Goal: Information Seeking & Learning: Learn about a topic

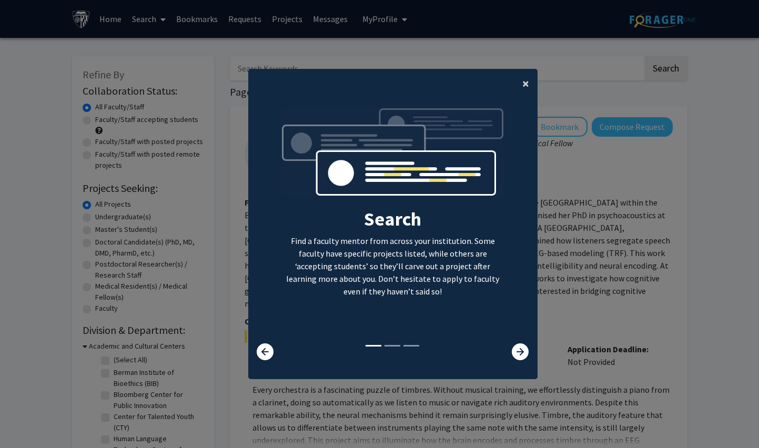
click at [522, 81] on span "×" at bounding box center [525, 83] width 7 height 16
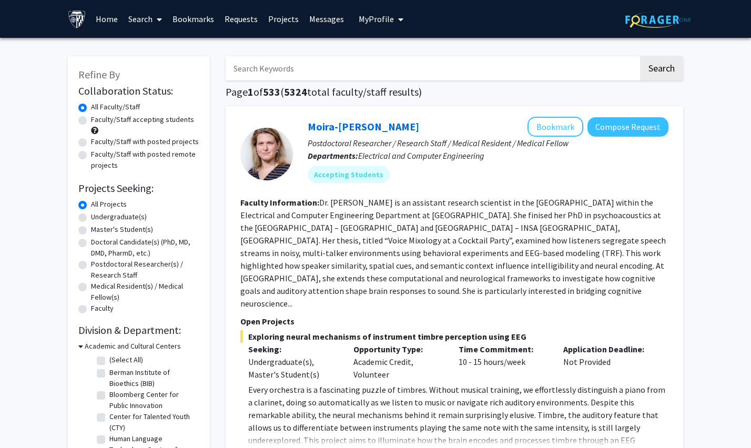
click at [101, 19] on link "Home" at bounding box center [106, 19] width 33 height 37
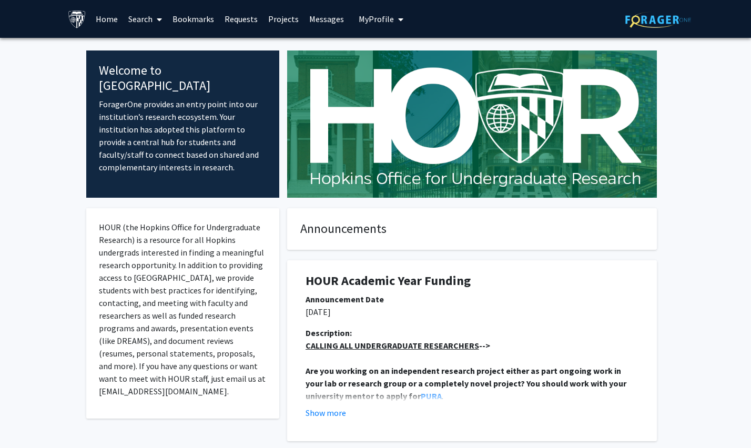
click at [370, 21] on span "My Profile" at bounding box center [376, 19] width 35 height 11
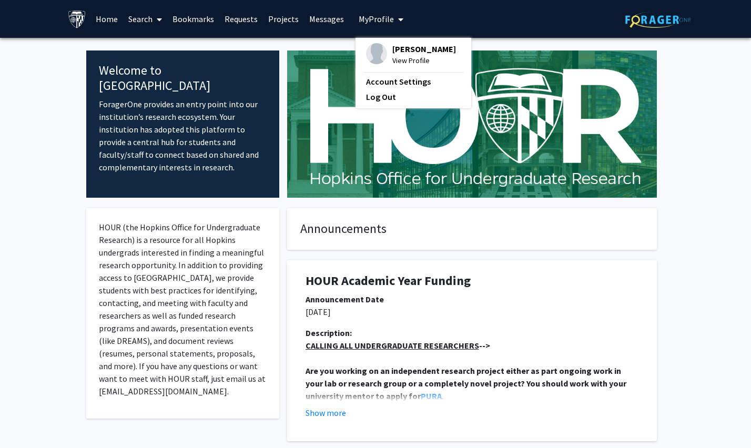
click at [439, 48] on div "Xinghan Liu View Profile Account Settings Log Out" at bounding box center [414, 73] width 116 height 70
click at [409, 59] on span "View Profile" at bounding box center [424, 61] width 64 height 12
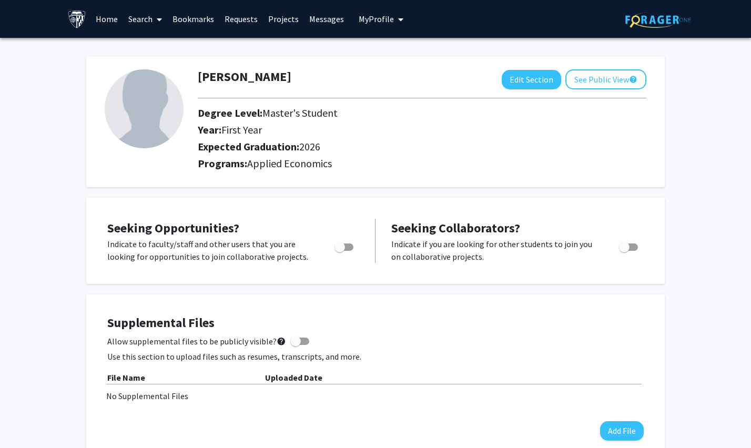
click at [109, 21] on link "Home" at bounding box center [106, 19] width 33 height 37
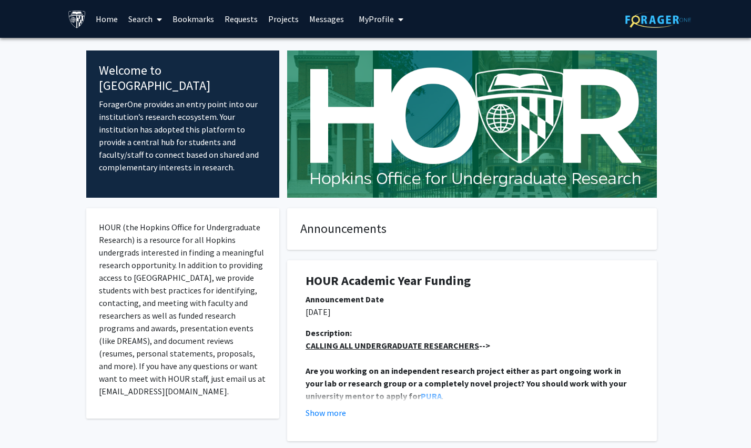
click at [385, 25] on button "My Profile" at bounding box center [381, 19] width 51 height 38
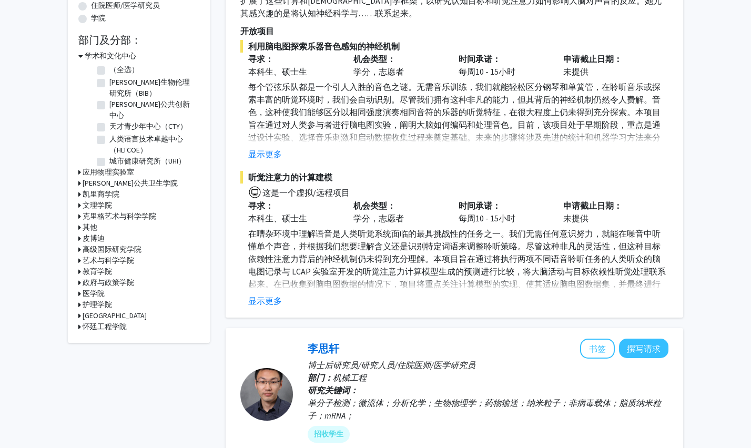
scroll to position [204, 0]
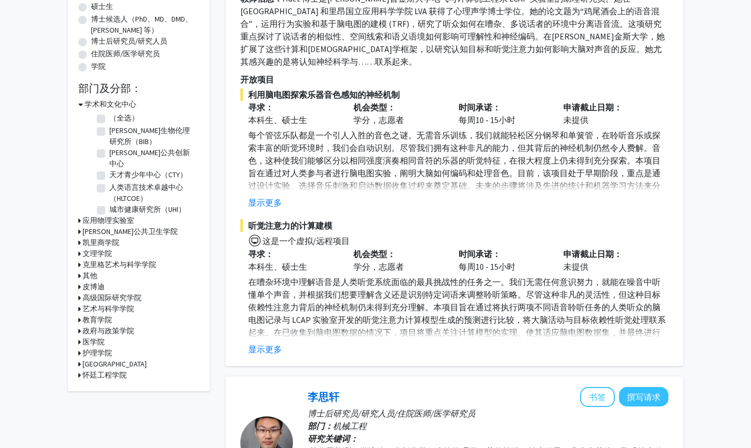
click at [81, 237] on div "凯里商学院" at bounding box center [138, 242] width 121 height 11
click at [83, 238] on font "凯里商学院" at bounding box center [101, 242] width 37 height 9
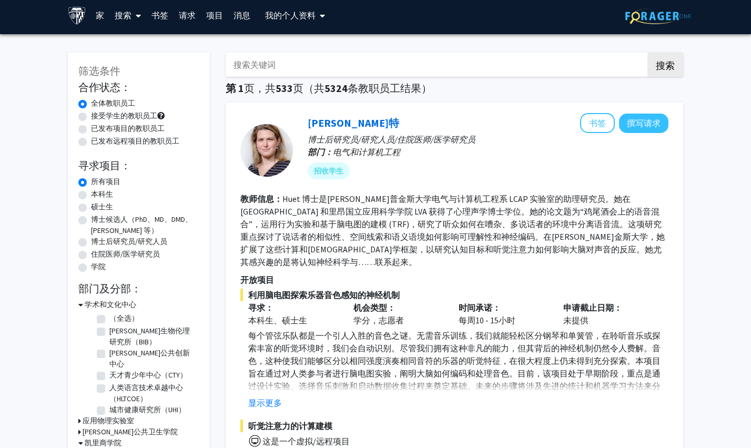
scroll to position [10, 0]
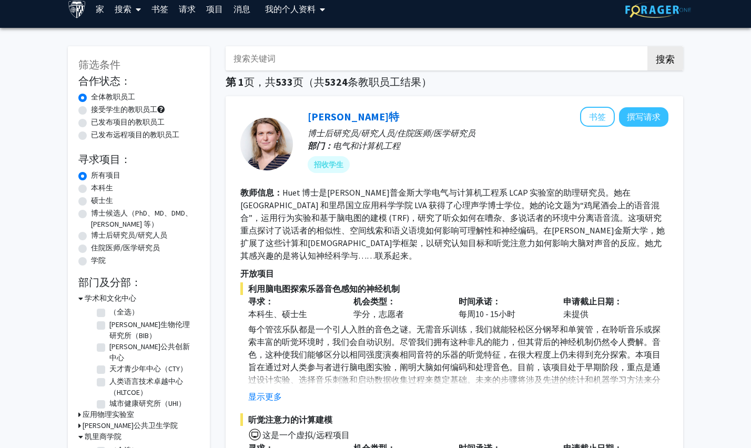
click at [91, 212] on label "博士候选人（PhD、MD、DMD、[PERSON_NAME] 等）" at bounding box center [145, 219] width 108 height 22
click at [91, 212] on input "博士候选人（PhD、MD、DMD、[PERSON_NAME] 等）" at bounding box center [94, 211] width 7 height 7
radio input "true"
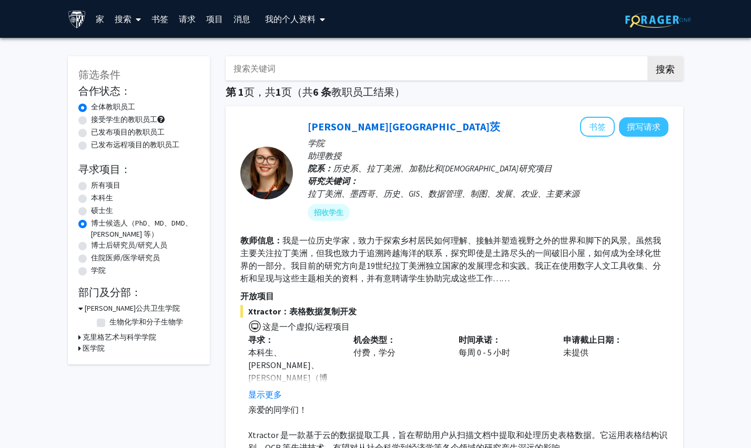
click at [91, 207] on font "硕士生" at bounding box center [102, 210] width 22 height 9
click at [91, 207] on input "硕士生" at bounding box center [94, 208] width 7 height 7
radio input "true"
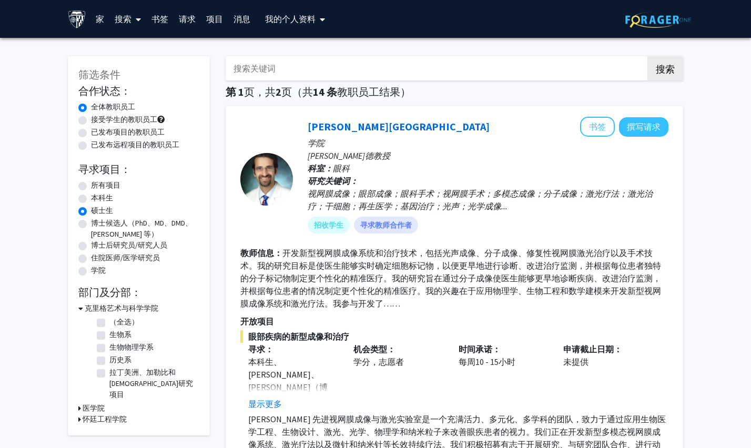
click at [87, 188] on div "所有项目" at bounding box center [138, 186] width 121 height 13
click at [91, 185] on label "所有项目" at bounding box center [105, 185] width 29 height 11
click at [91, 185] on input "所有项目" at bounding box center [94, 183] width 7 height 7
radio input "true"
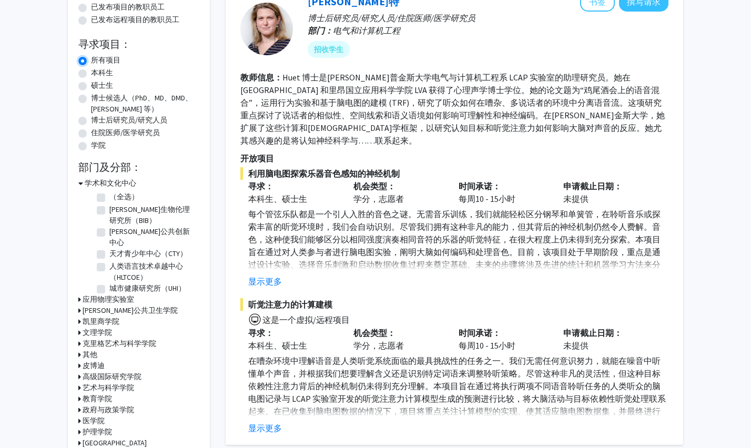
scroll to position [139, 0]
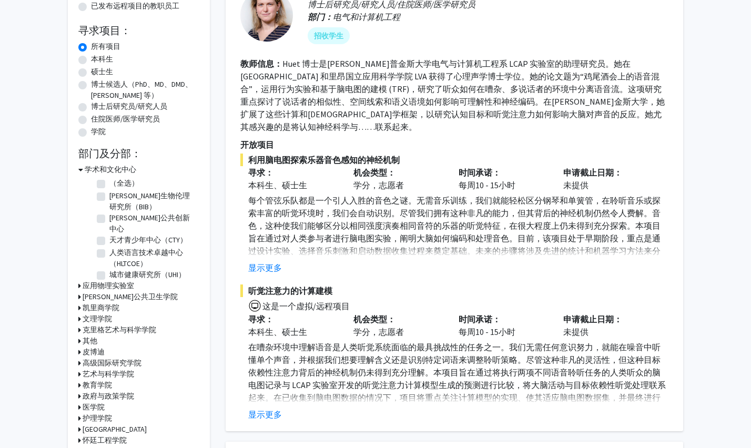
click at [80, 302] on icon at bounding box center [79, 307] width 3 height 11
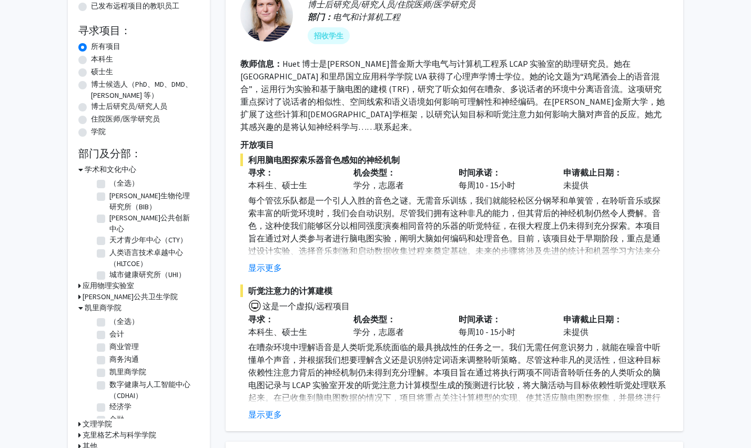
click at [109, 316] on label "（全选）" at bounding box center [123, 321] width 29 height 11
click at [109, 316] on input "（全选）" at bounding box center [112, 319] width 7 height 7
checkbox input "true"
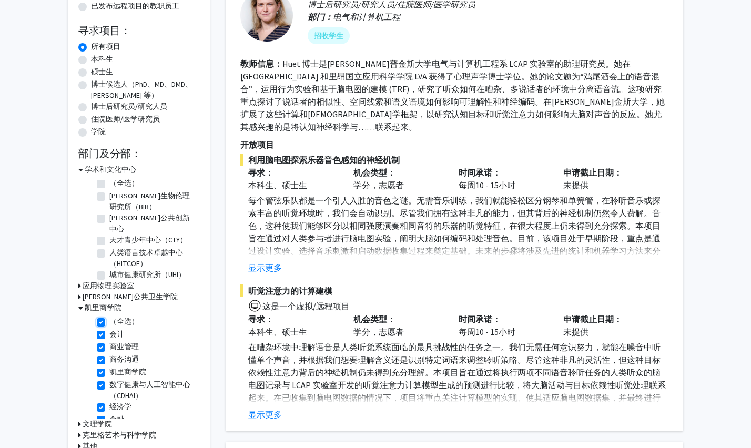
checkbox input "true"
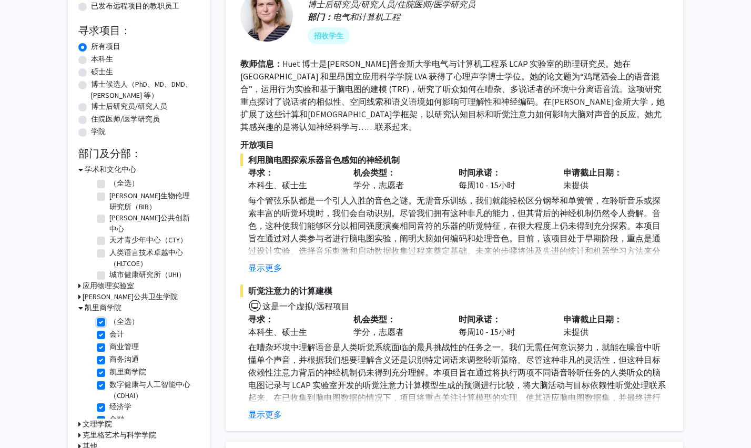
checkbox input "true"
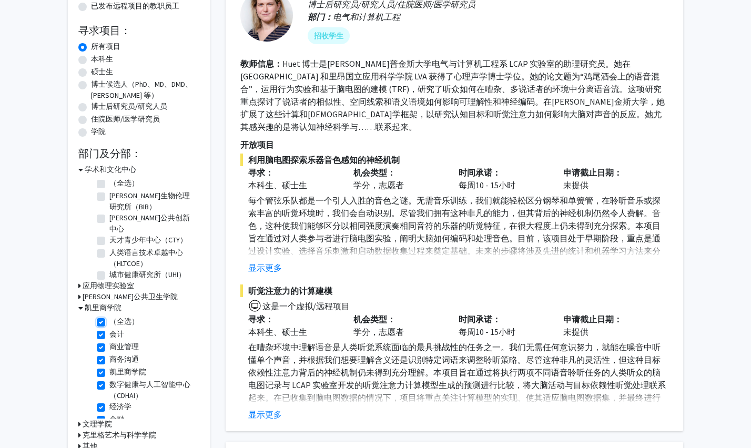
checkbox input "true"
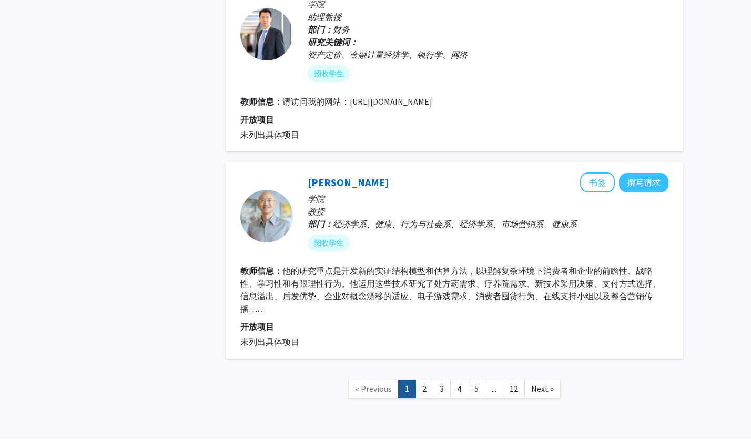
scroll to position [2071, 0]
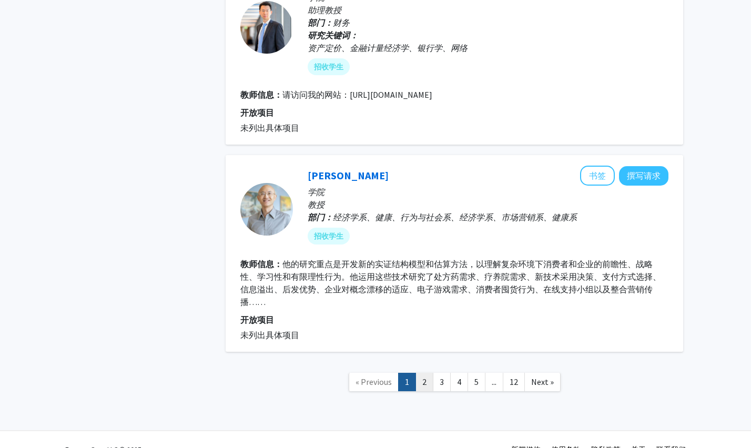
click at [422, 389] on link "2" at bounding box center [424, 382] width 18 height 18
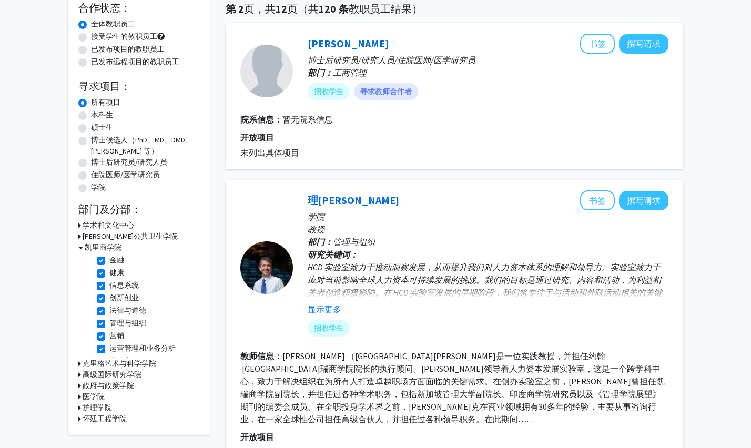
scroll to position [115, 0]
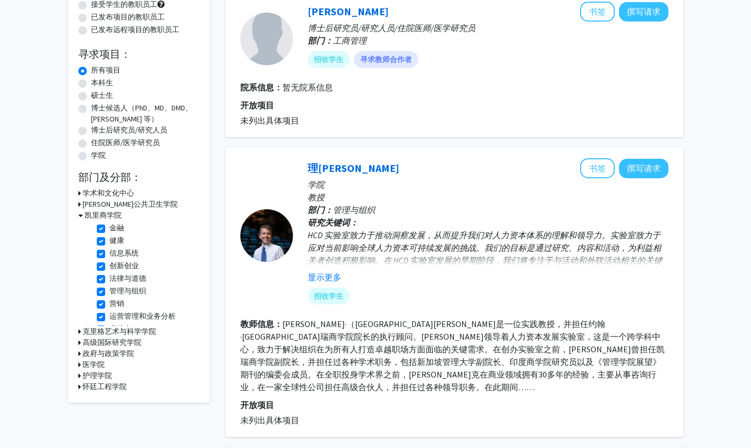
click at [84, 333] on font "克里格艺术与科学学院" at bounding box center [120, 331] width 74 height 9
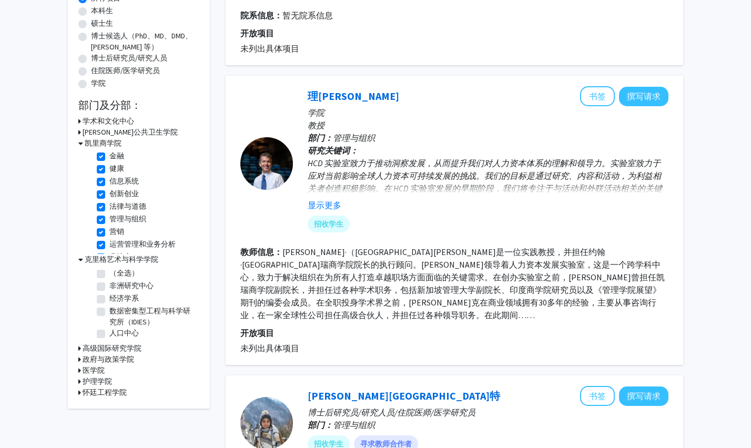
scroll to position [234, 0]
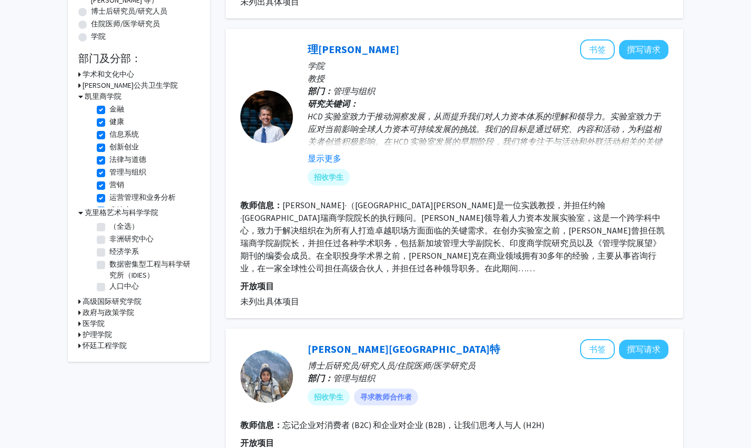
click at [94, 343] on font "怀廷工程学院" at bounding box center [105, 345] width 44 height 9
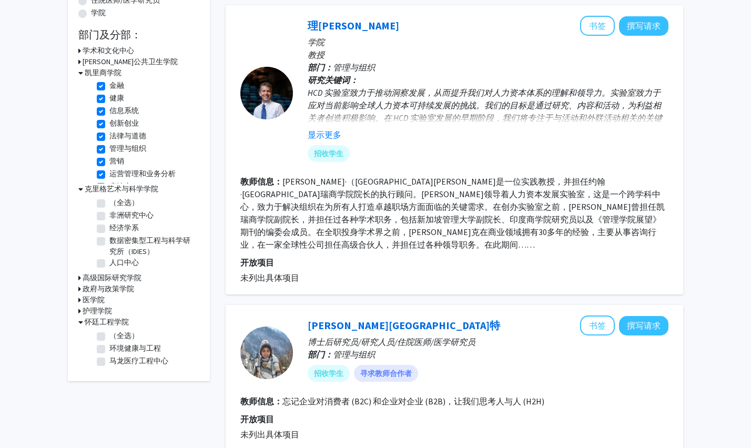
click at [96, 313] on font "护理学院" at bounding box center [97, 310] width 29 height 9
click at [99, 302] on font "医学院" at bounding box center [94, 299] width 22 height 9
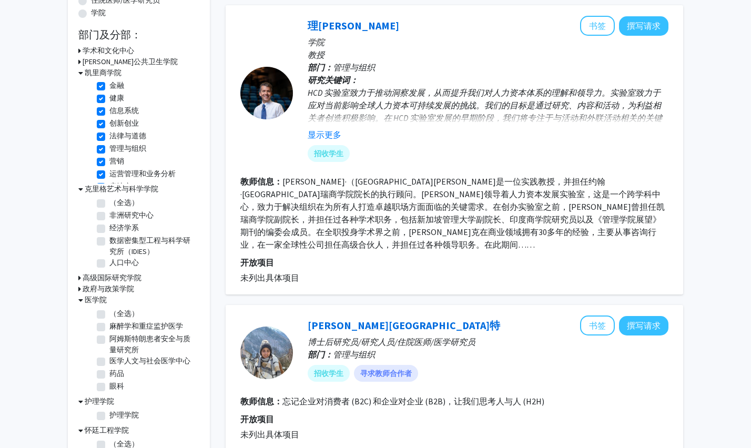
click at [110, 294] on h3 "政府与政策学院" at bounding box center [109, 288] width 52 height 11
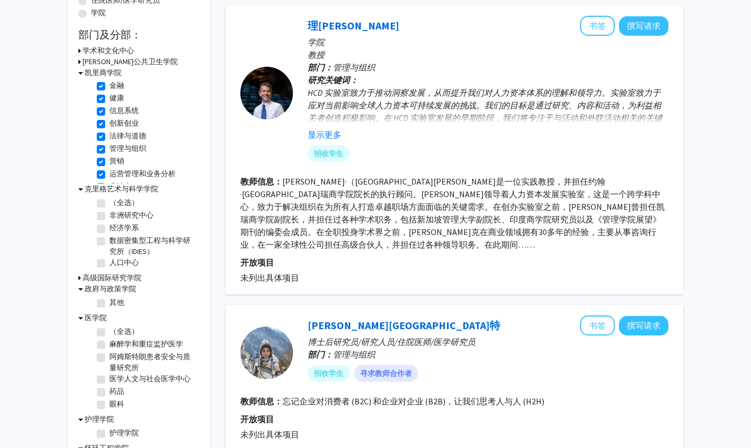
click at [129, 281] on font "高级国际研究学院" at bounding box center [112, 277] width 59 height 9
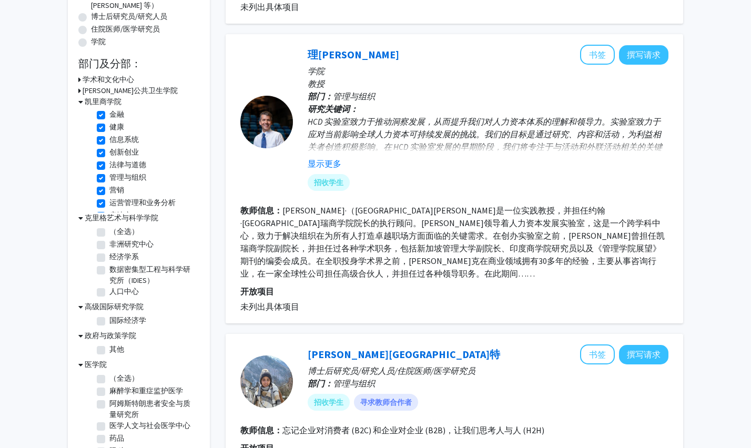
scroll to position [121, 0]
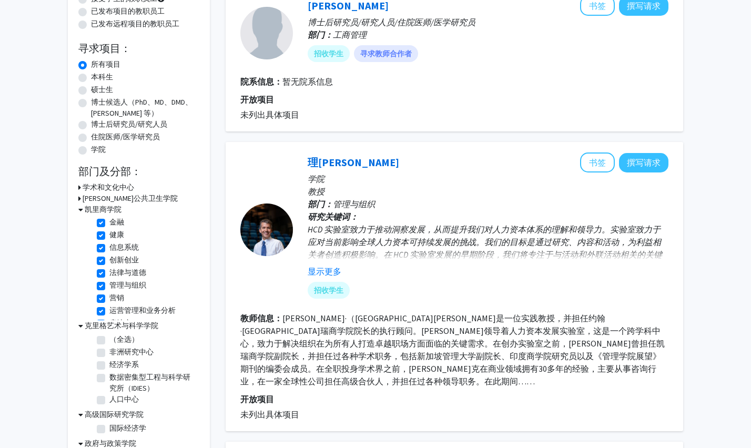
click at [133, 194] on font "[PERSON_NAME]公共卫生学院" at bounding box center [130, 198] width 95 height 9
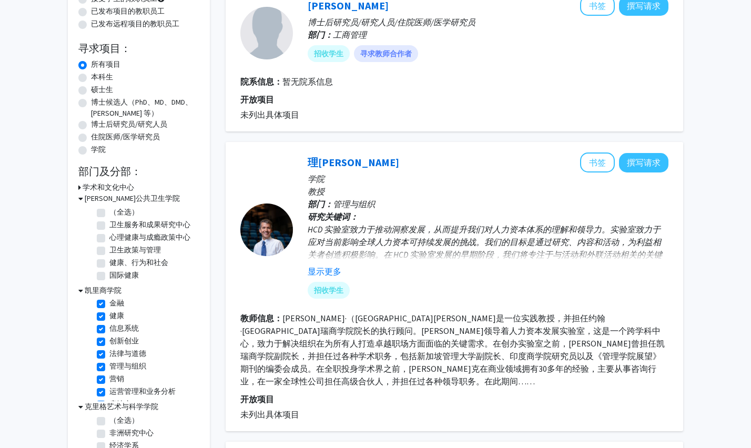
click at [128, 184] on font "学术和文化中心" at bounding box center [109, 186] width 52 height 9
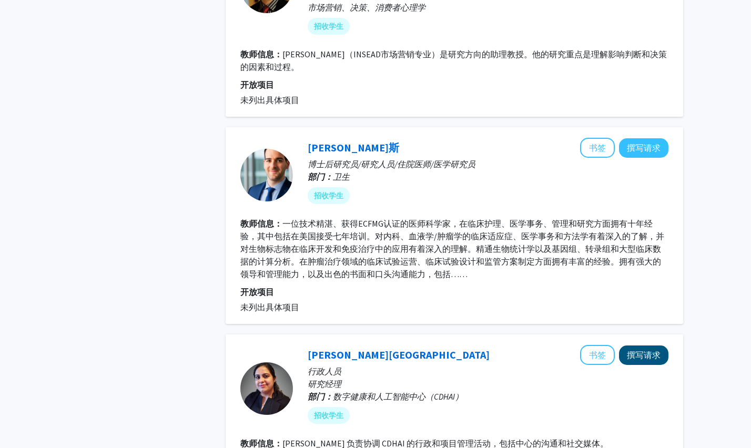
scroll to position [1878, 0]
